Goal: Register for event/course

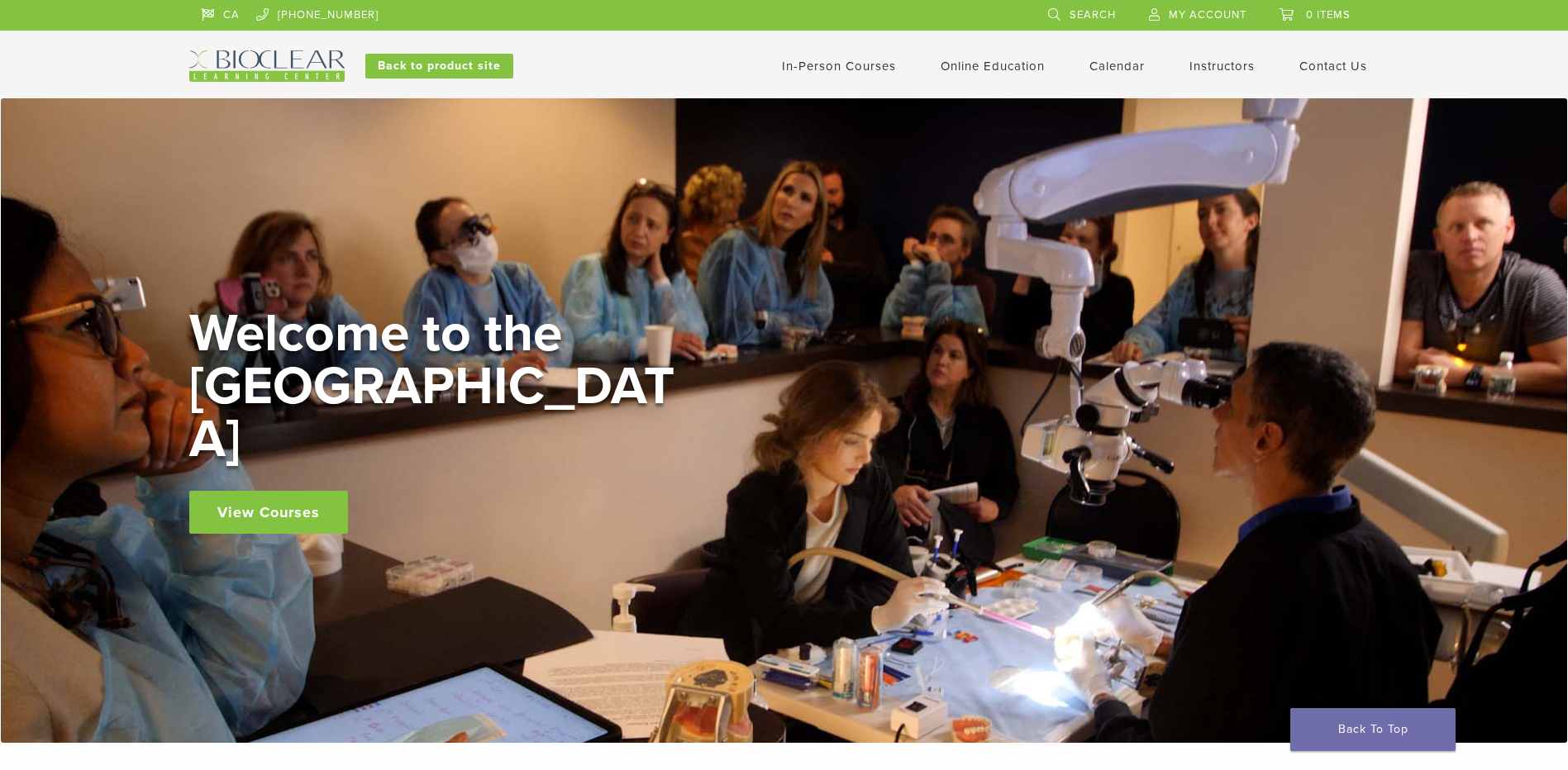
click at [293, 491] on link "View Courses" at bounding box center [268, 512] width 159 height 43
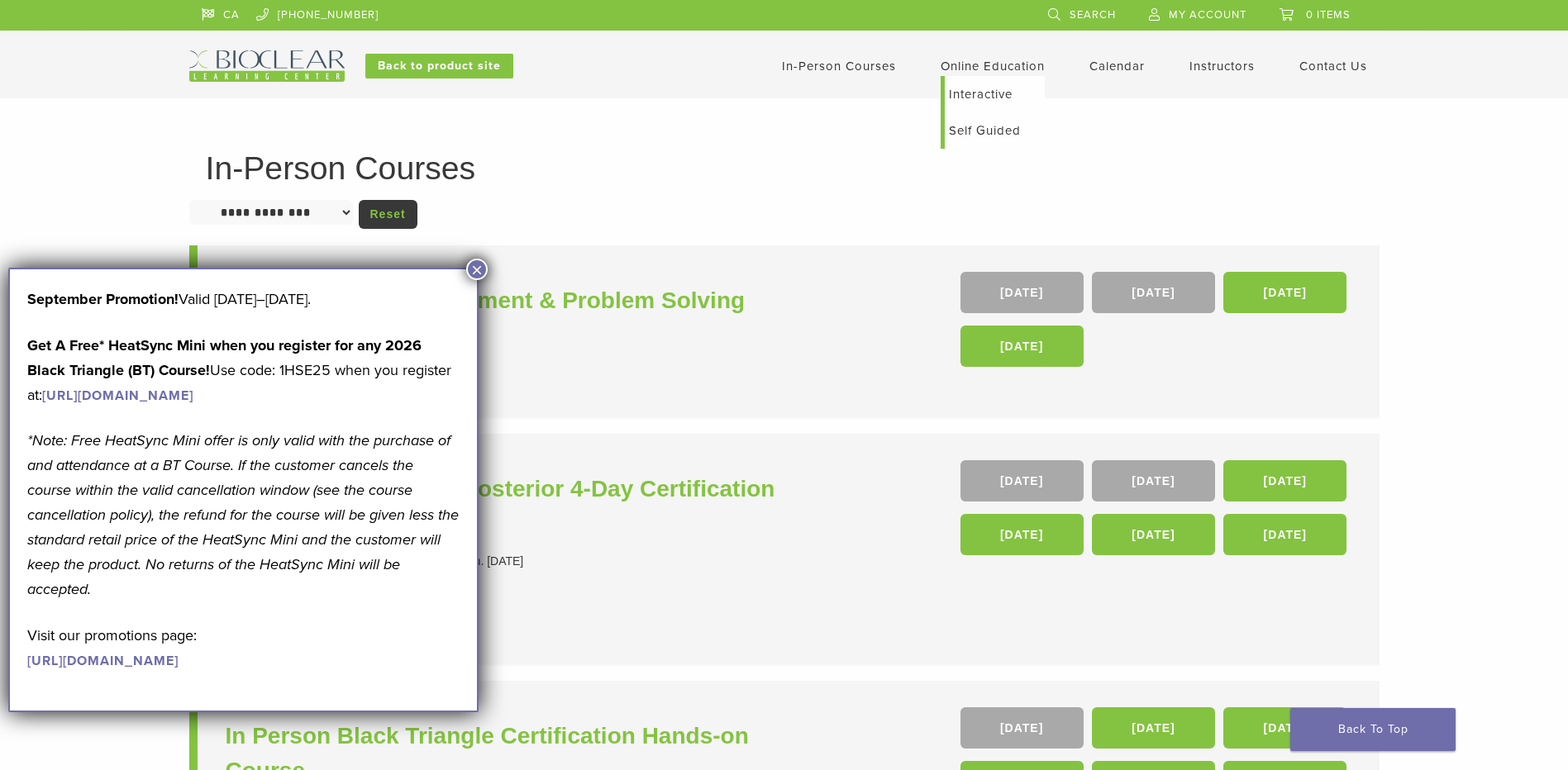
click at [989, 59] on link "Online Education" at bounding box center [992, 66] width 104 height 15
click at [977, 99] on link "Interactive" at bounding box center [995, 94] width 100 height 36
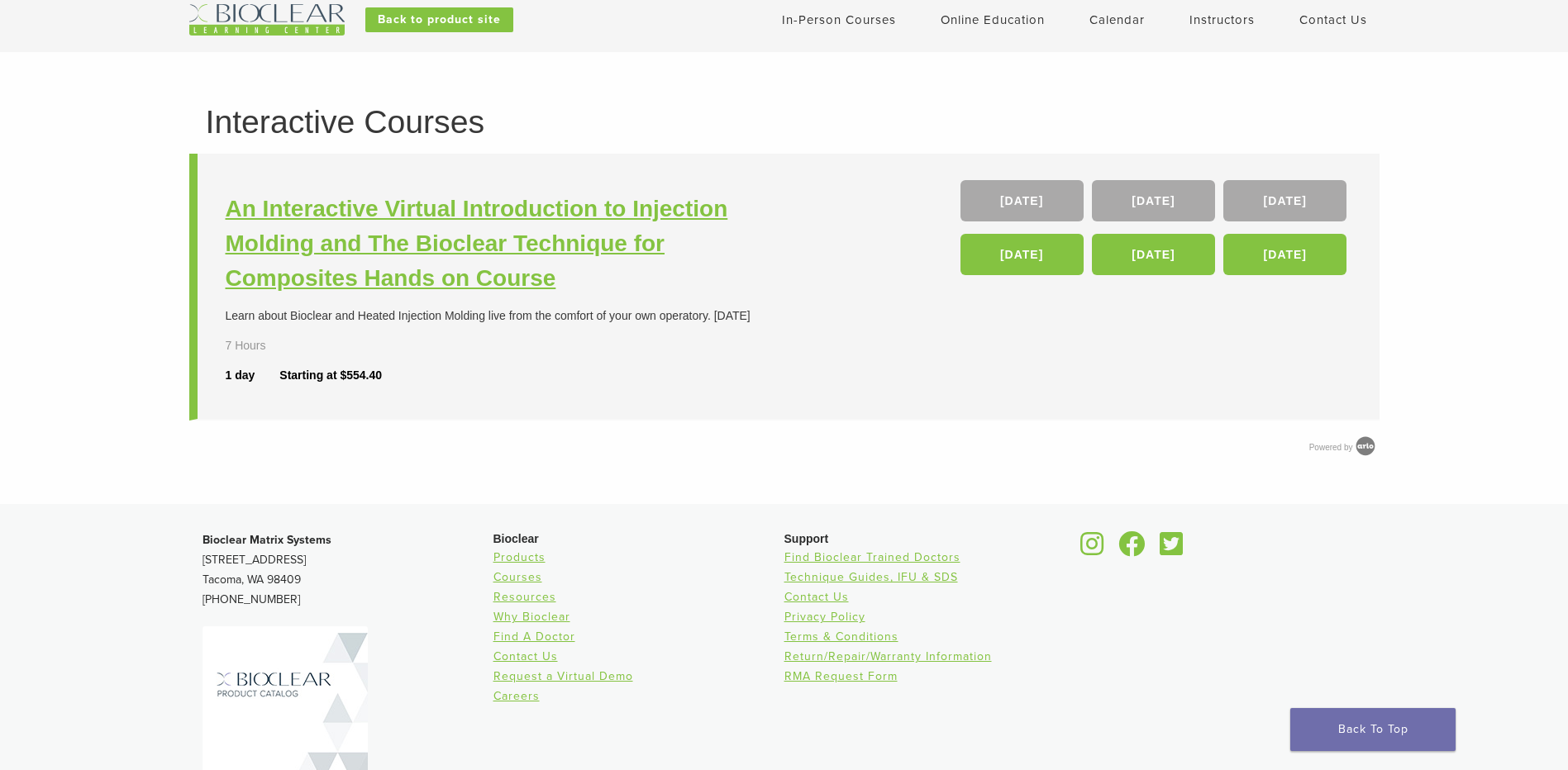
scroll to position [83, 0]
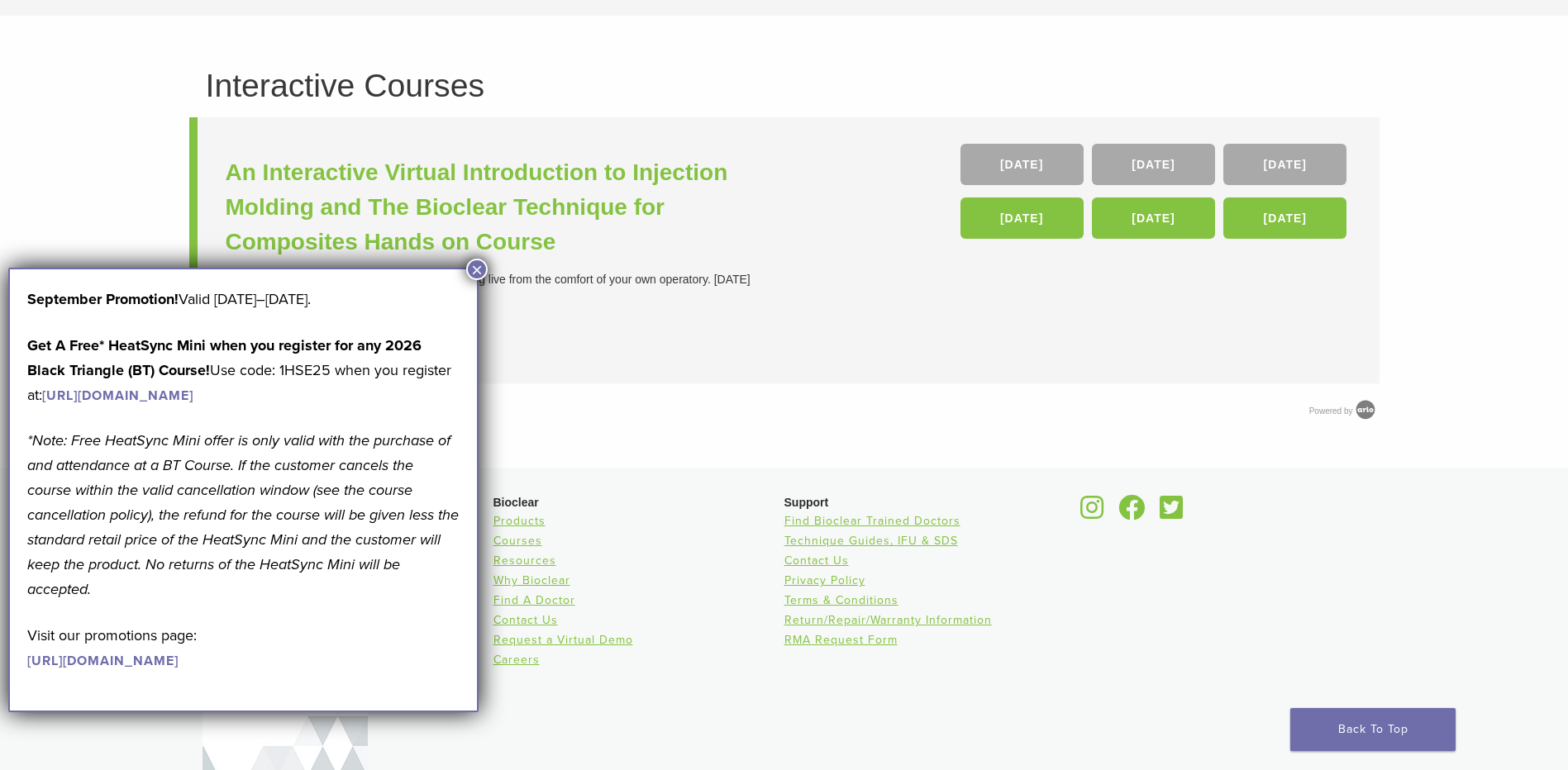
click at [468, 263] on button "×" at bounding box center [476, 269] width 21 height 21
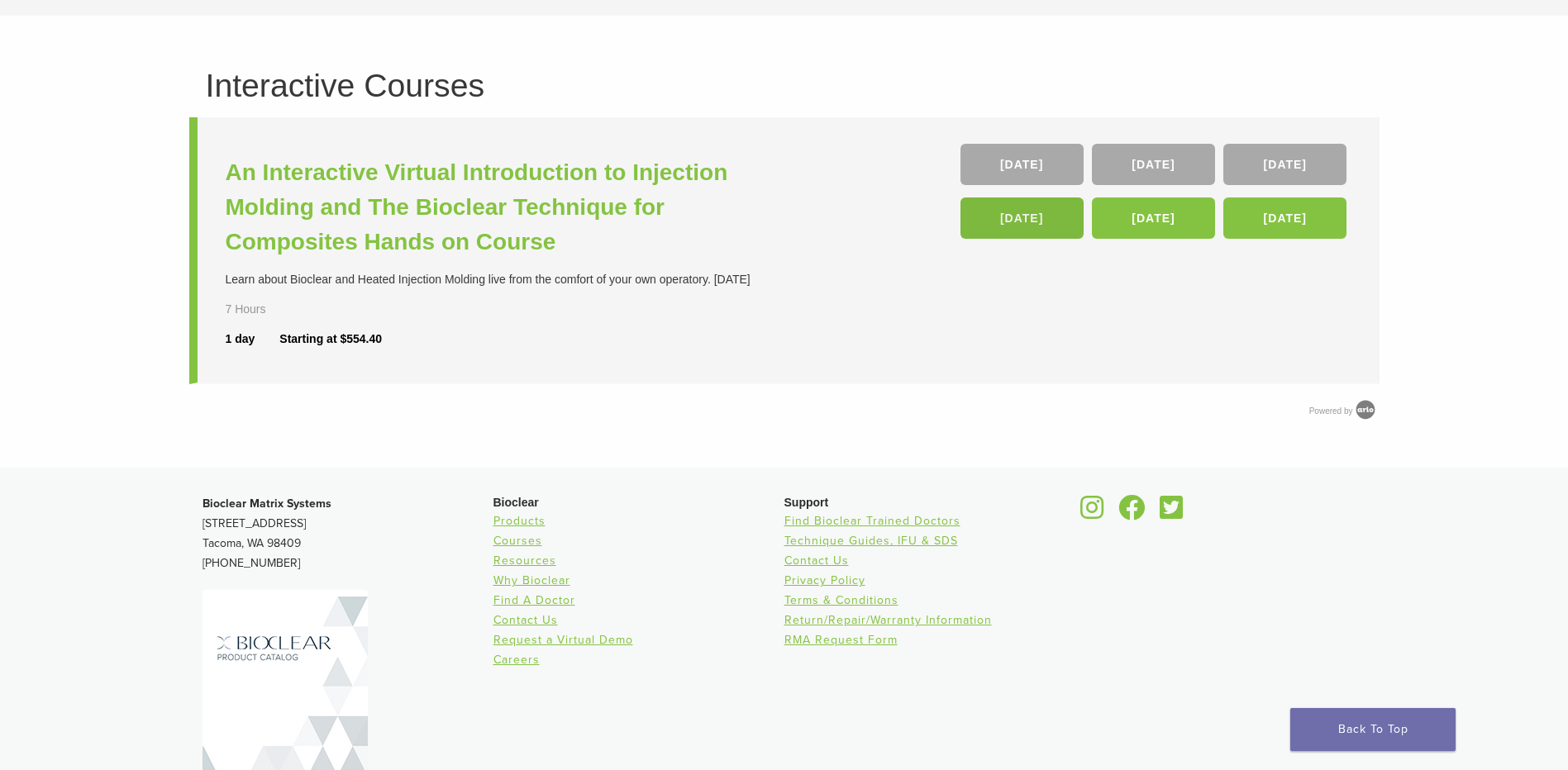
click at [991, 211] on link "[DATE]" at bounding box center [1022, 218] width 123 height 41
